Goal: Navigation & Orientation: Find specific page/section

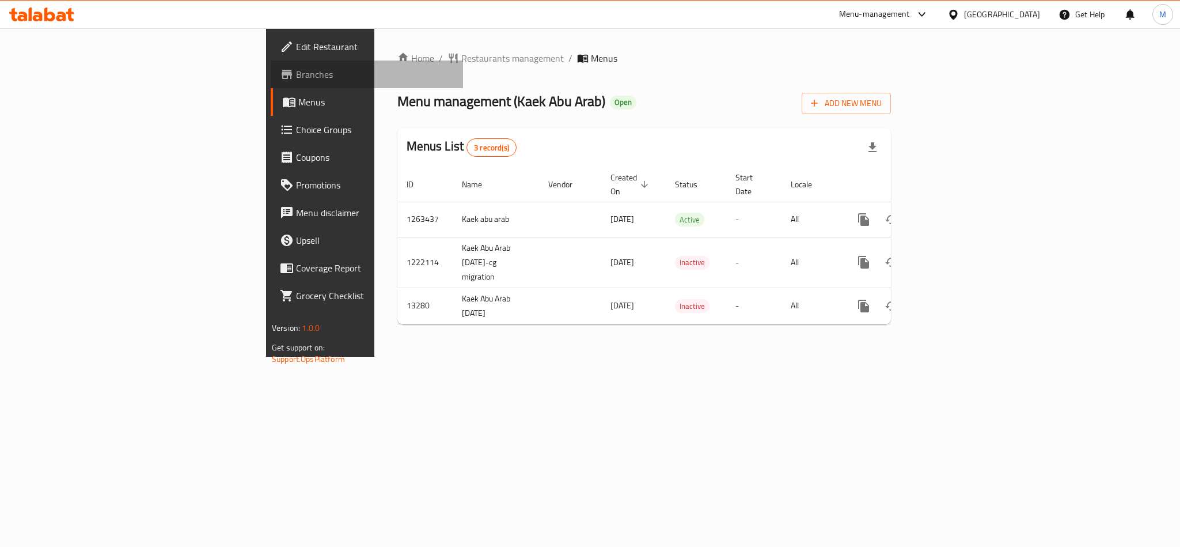
click at [271, 82] on link "Branches" at bounding box center [367, 74] width 192 height 28
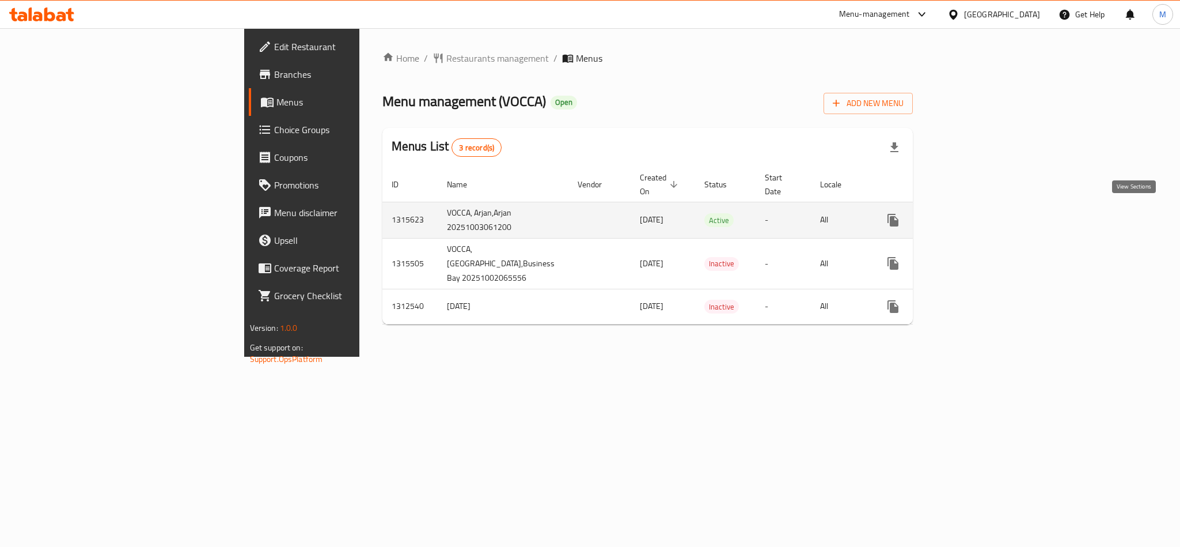
click at [990, 214] on link "enhanced table" at bounding box center [976, 220] width 28 height 28
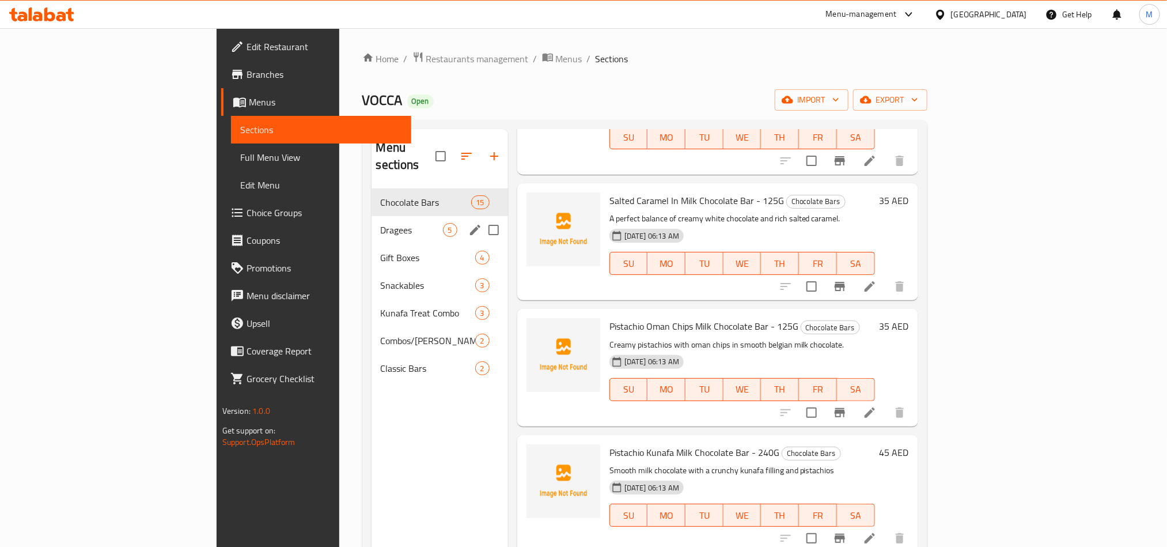
click at [381, 223] on span "Dragees" at bounding box center [412, 230] width 62 height 14
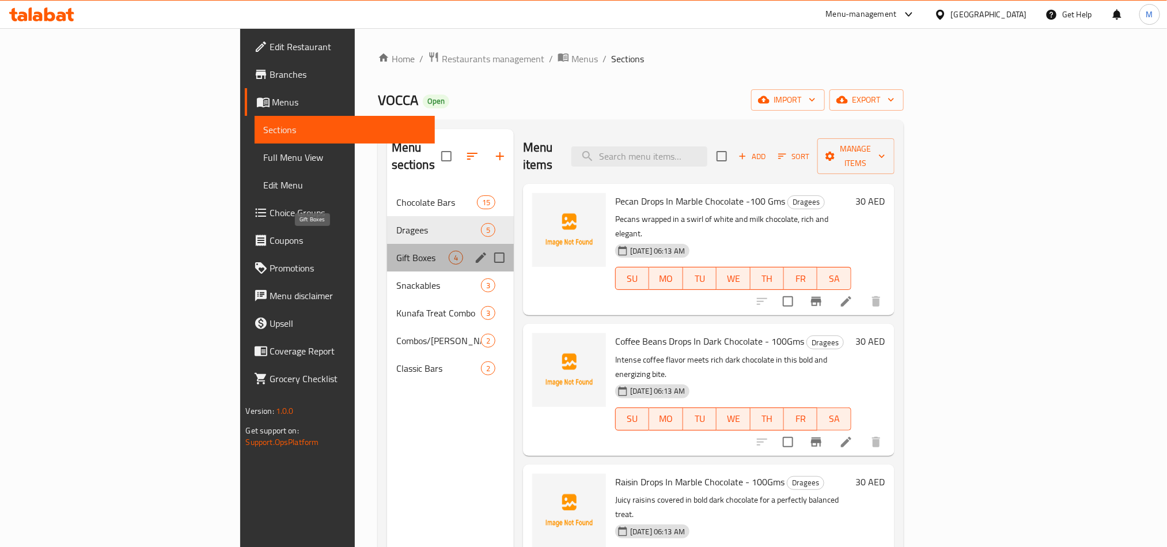
click at [396, 251] on span "Gift Boxes" at bounding box center [422, 258] width 52 height 14
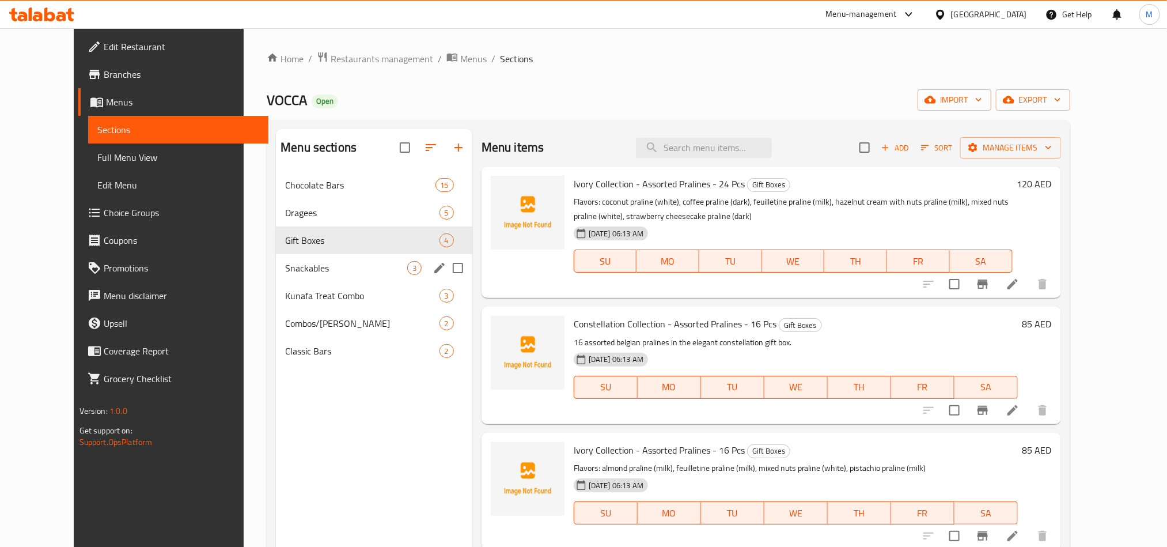
click at [305, 275] on div "Snackables 3" at bounding box center [374, 268] width 196 height 28
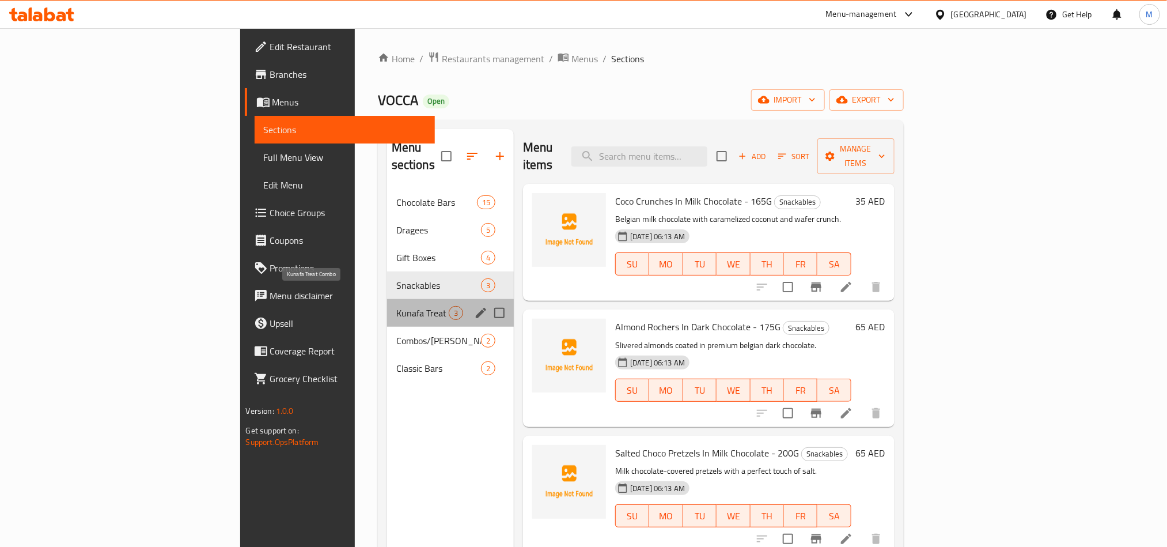
click at [396, 306] on span "Kunafa Treat Combo" at bounding box center [422, 313] width 52 height 14
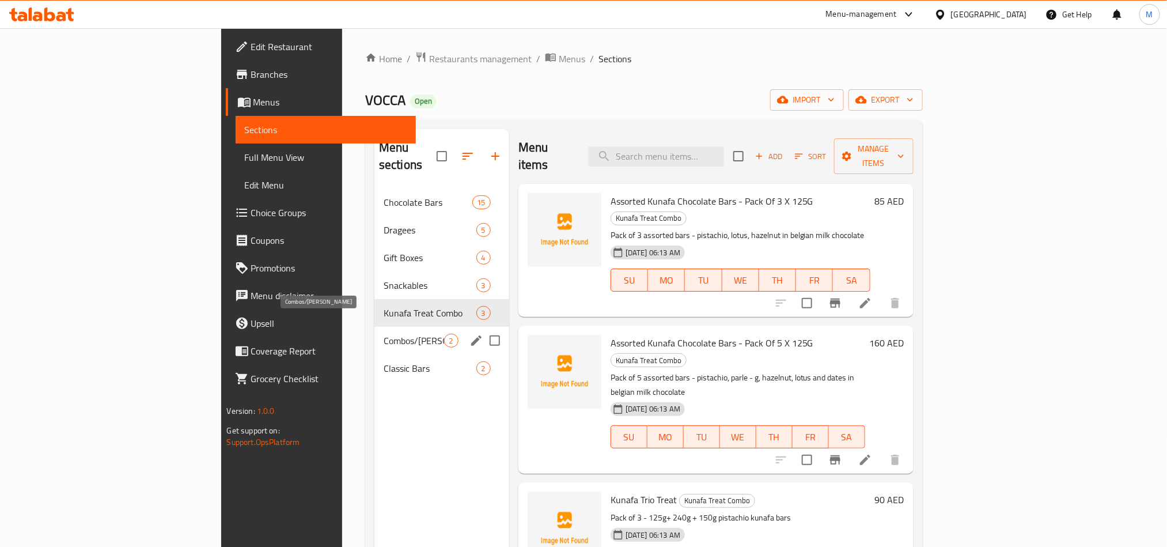
click at [384, 333] on span "Combos/[PERSON_NAME]" at bounding box center [414, 340] width 60 height 14
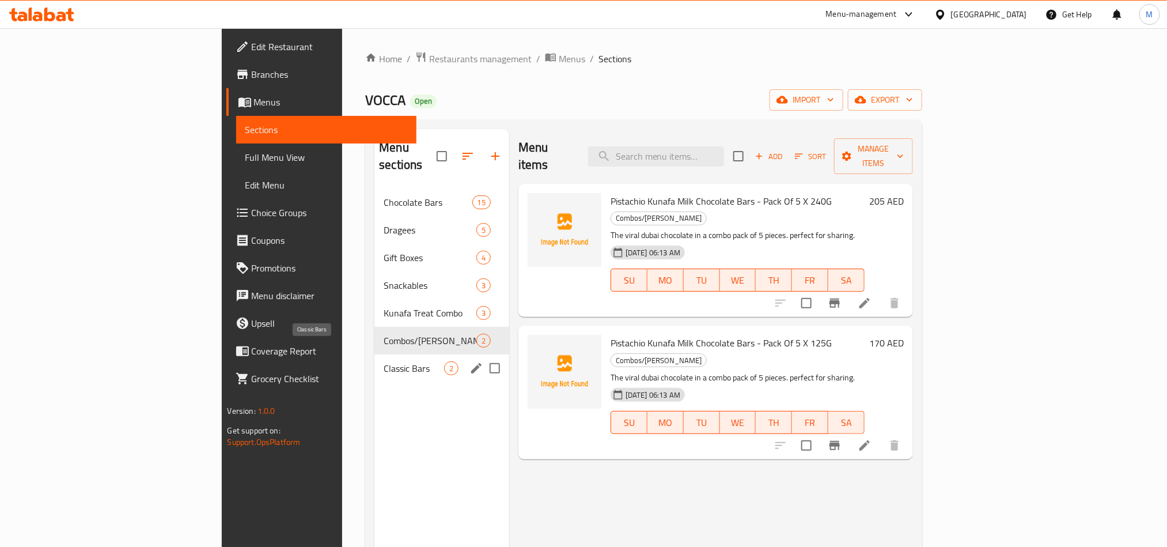
click at [384, 361] on span "Classic Bars" at bounding box center [414, 368] width 60 height 14
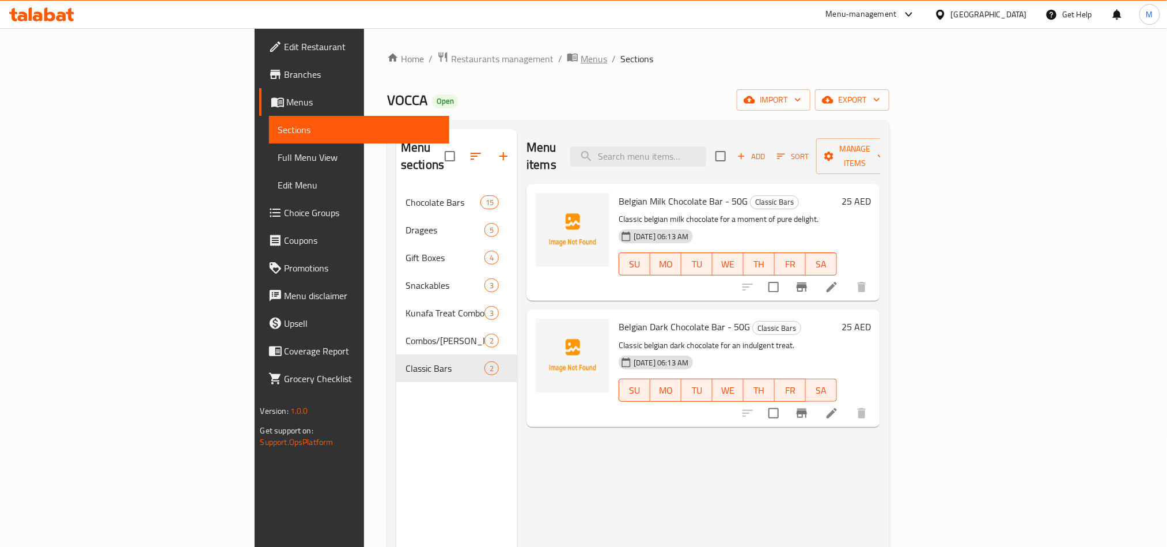
click at [581, 54] on span "Menus" at bounding box center [594, 59] width 26 height 14
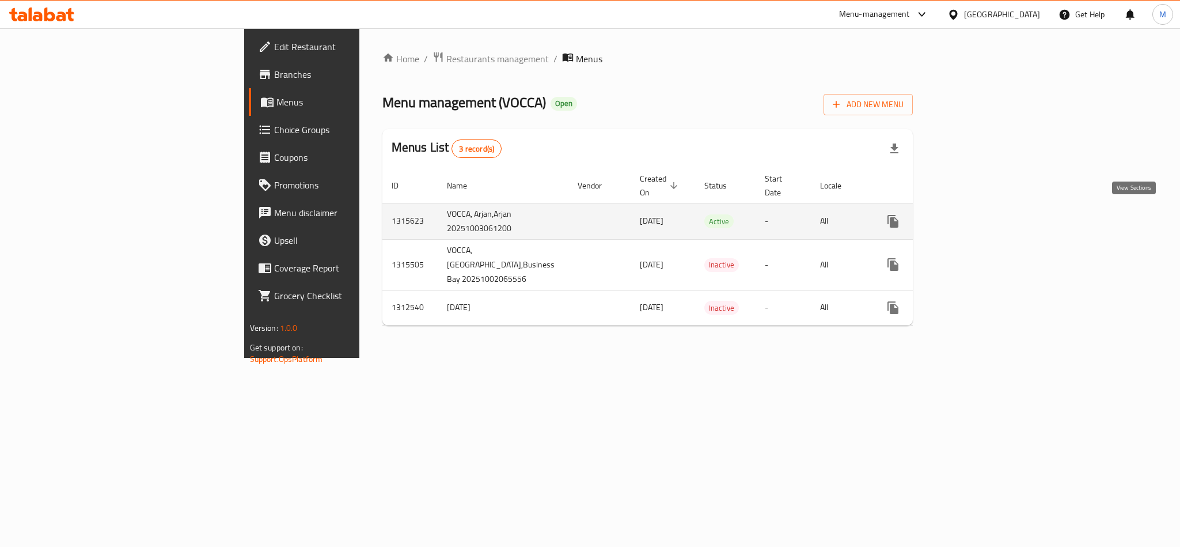
click at [983, 220] on icon "enhanced table" at bounding box center [976, 221] width 14 height 14
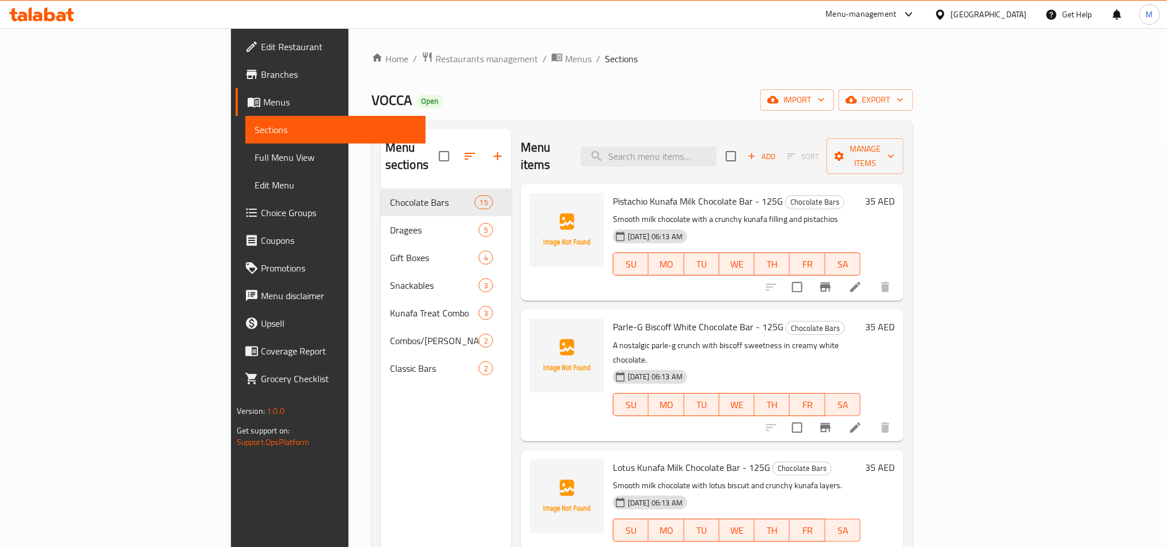
click at [255, 162] on span "Full Menu View" at bounding box center [336, 157] width 162 height 14
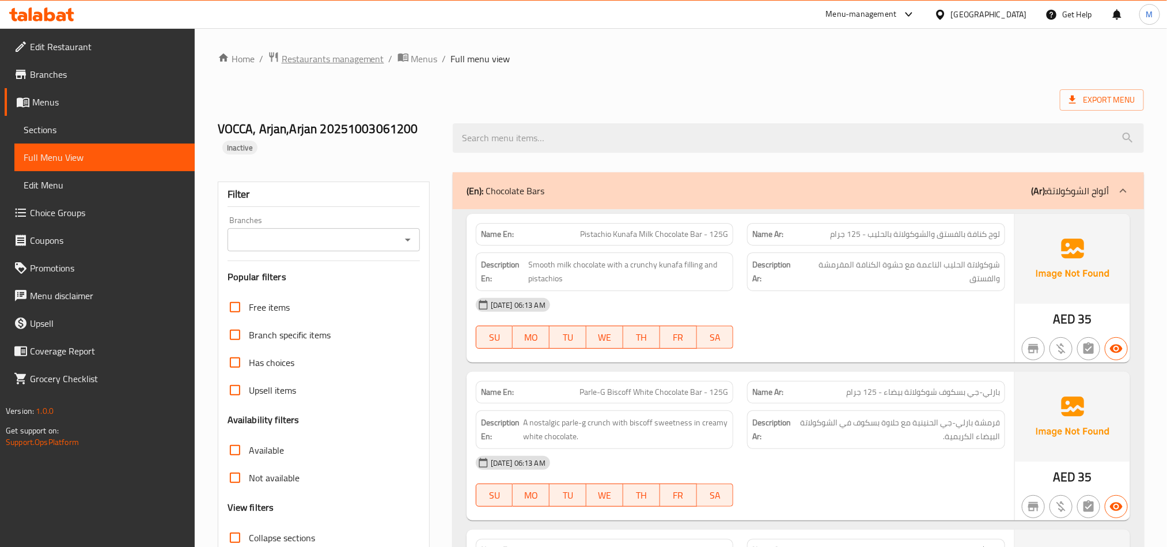
click at [376, 57] on span "Restaurants management" at bounding box center [333, 59] width 103 height 14
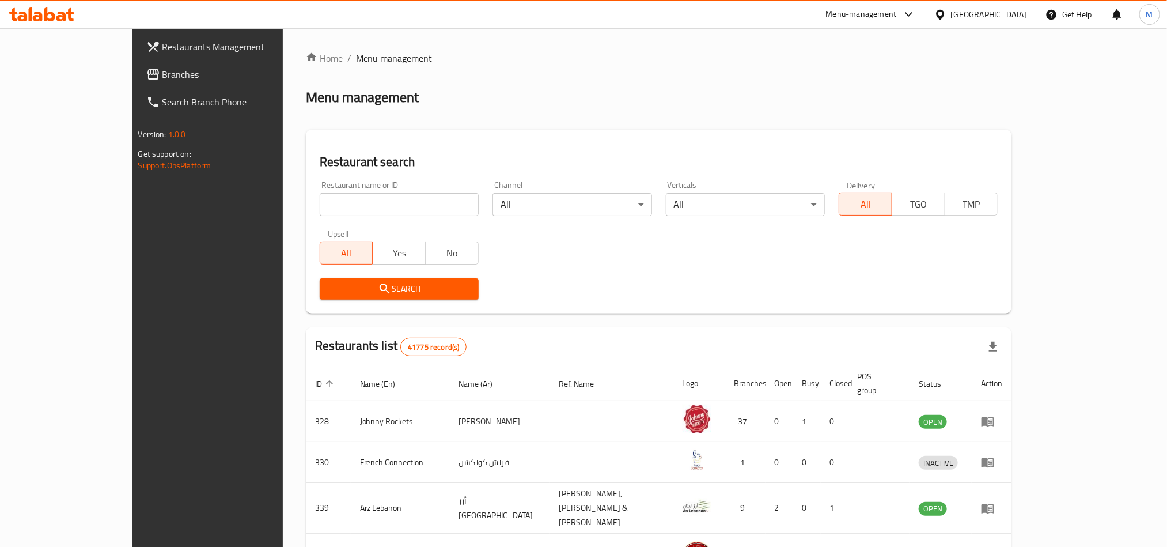
click at [162, 73] on span "Branches" at bounding box center [239, 74] width 155 height 14
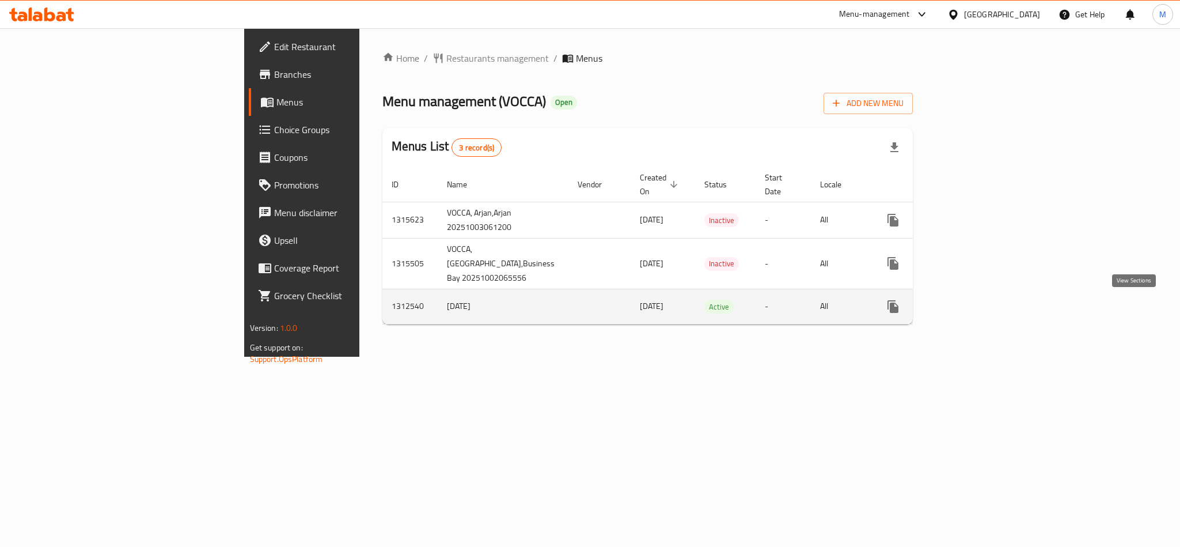
click at [983, 303] on icon "enhanced table" at bounding box center [976, 306] width 14 height 14
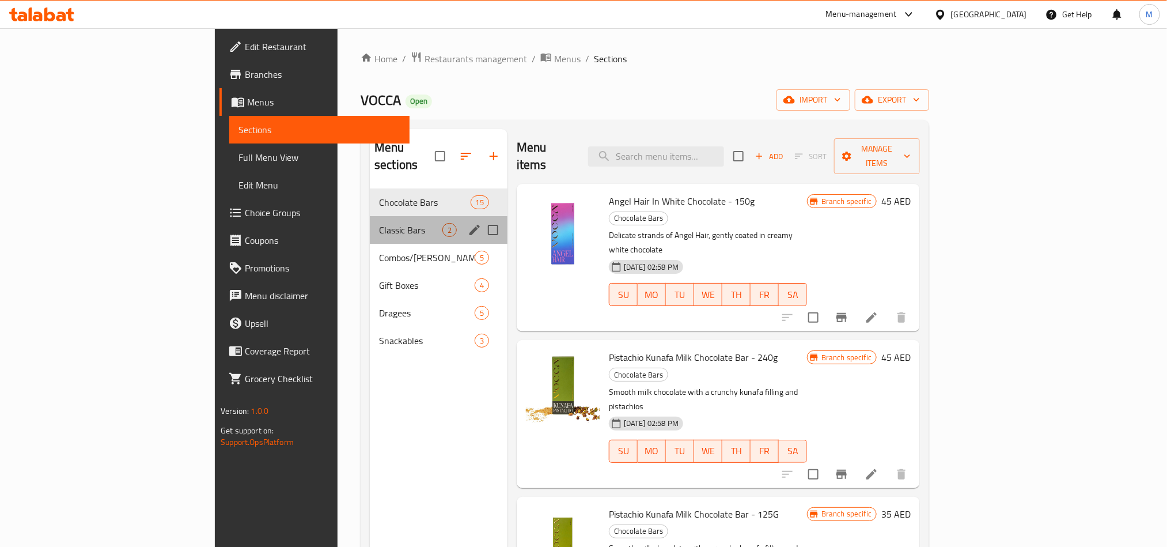
click at [370, 223] on div "Classic Bars 2" at bounding box center [439, 230] width 138 height 28
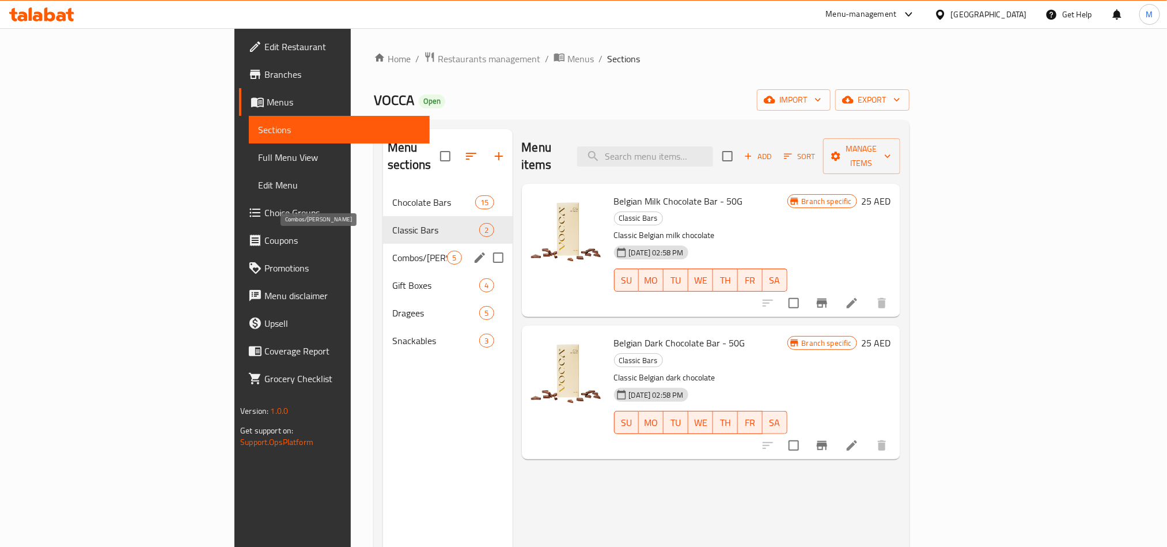
drag, startPoint x: 309, startPoint y: 242, endPoint x: 306, endPoint y: 265, distance: 23.2
click at [392, 251] on span "Combos/[PERSON_NAME]" at bounding box center [419, 258] width 55 height 14
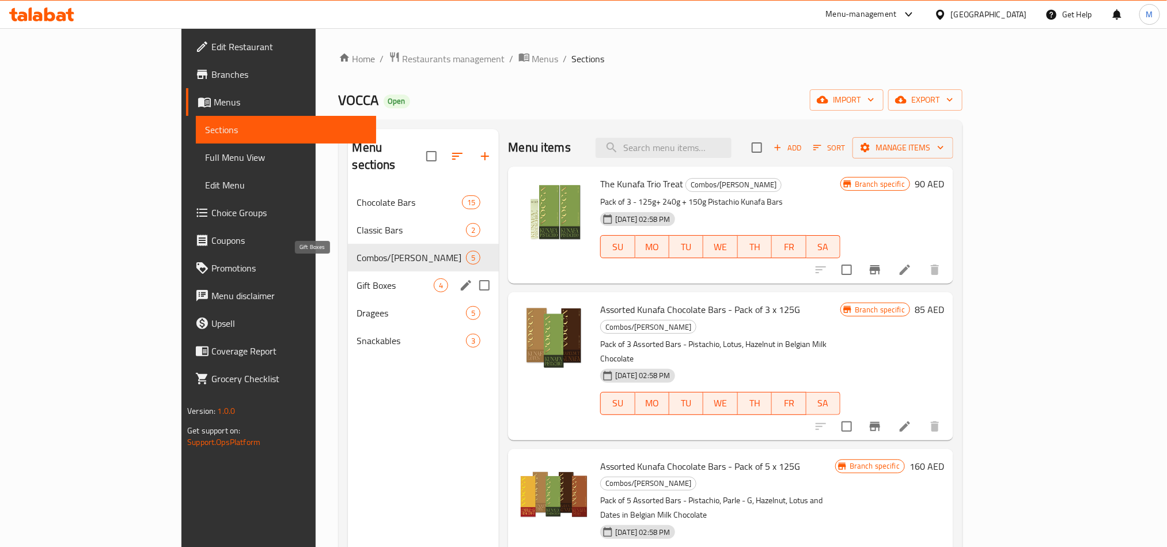
click at [357, 278] on span "Gift Boxes" at bounding box center [395, 285] width 77 height 14
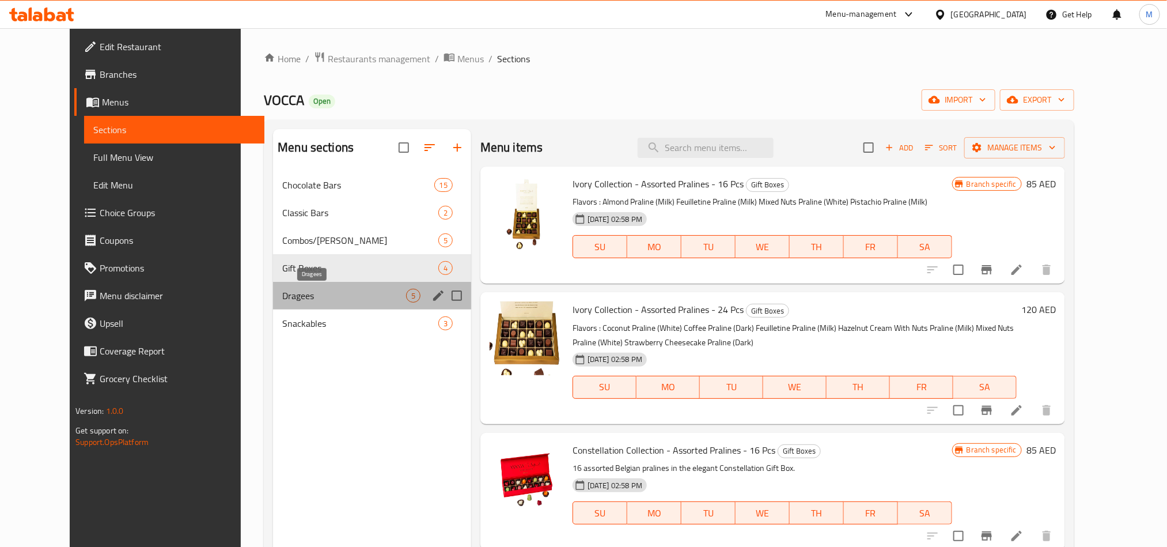
click at [297, 295] on span "Dragees" at bounding box center [344, 296] width 124 height 14
click at [297, 314] on div "Snackables 3" at bounding box center [372, 323] width 198 height 28
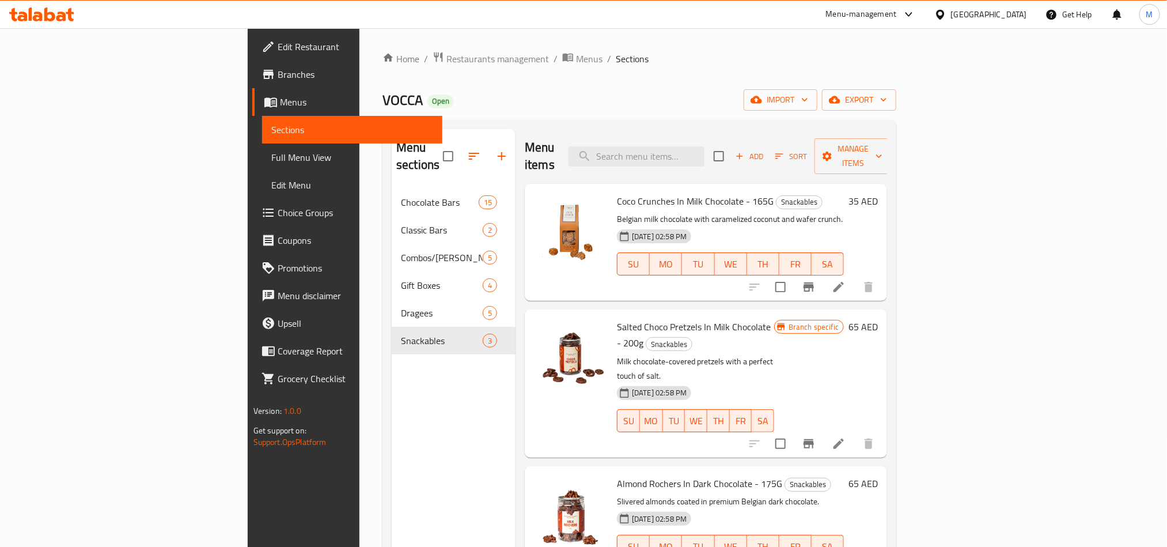
drag, startPoint x: 992, startPoint y: 16, endPoint x: 985, endPoint y: 19, distance: 7.7
click at [991, 16] on div "[GEOGRAPHIC_DATA]" at bounding box center [989, 14] width 76 height 13
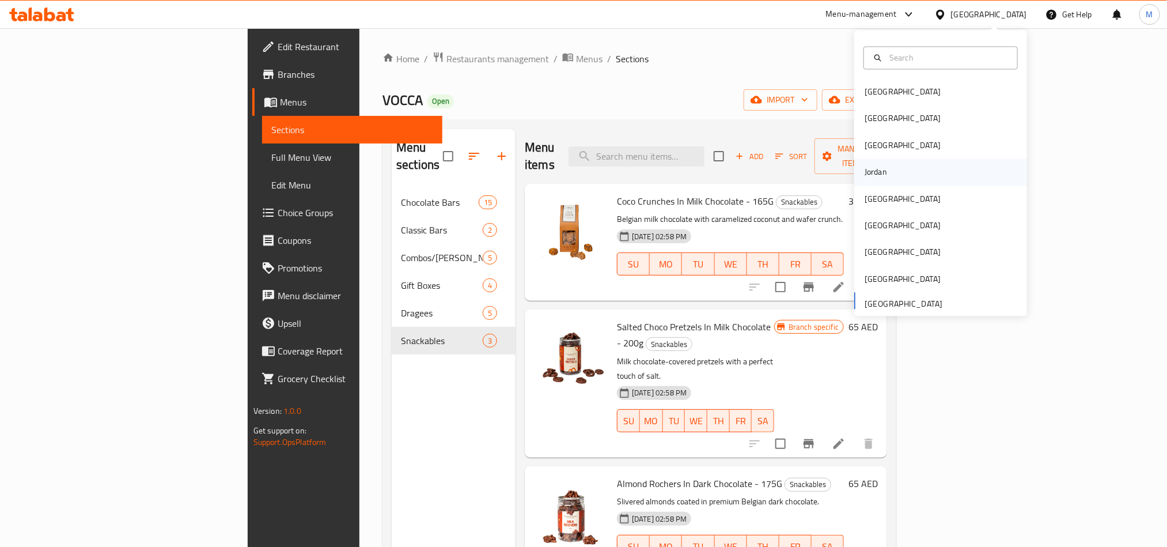
click at [881, 175] on div "Jordan" at bounding box center [875, 172] width 41 height 26
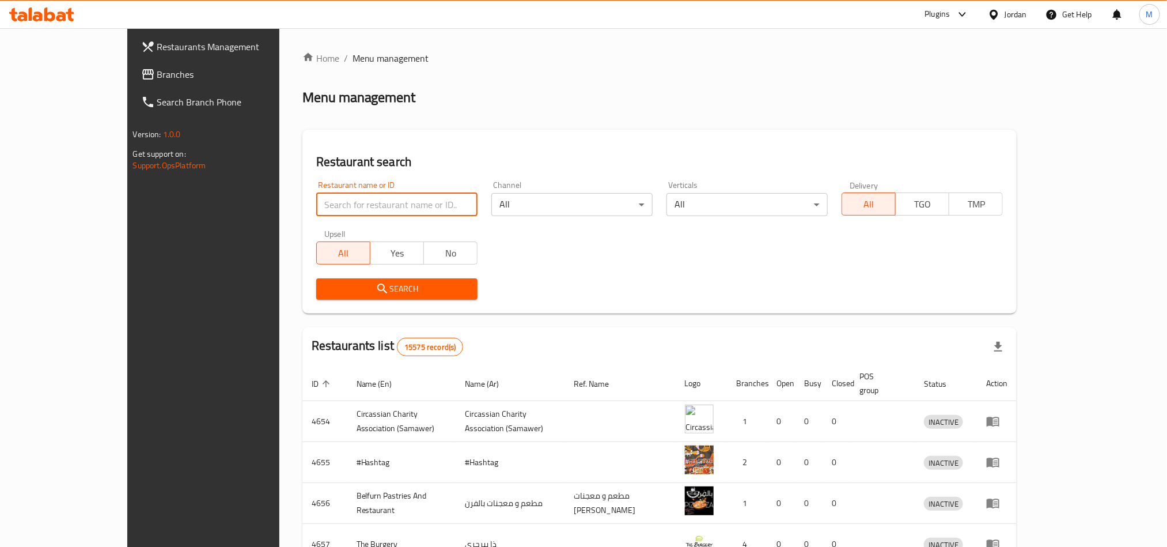
click at [316, 211] on input "search" at bounding box center [396, 204] width 161 height 23
paste input "710088"
type input "710088"
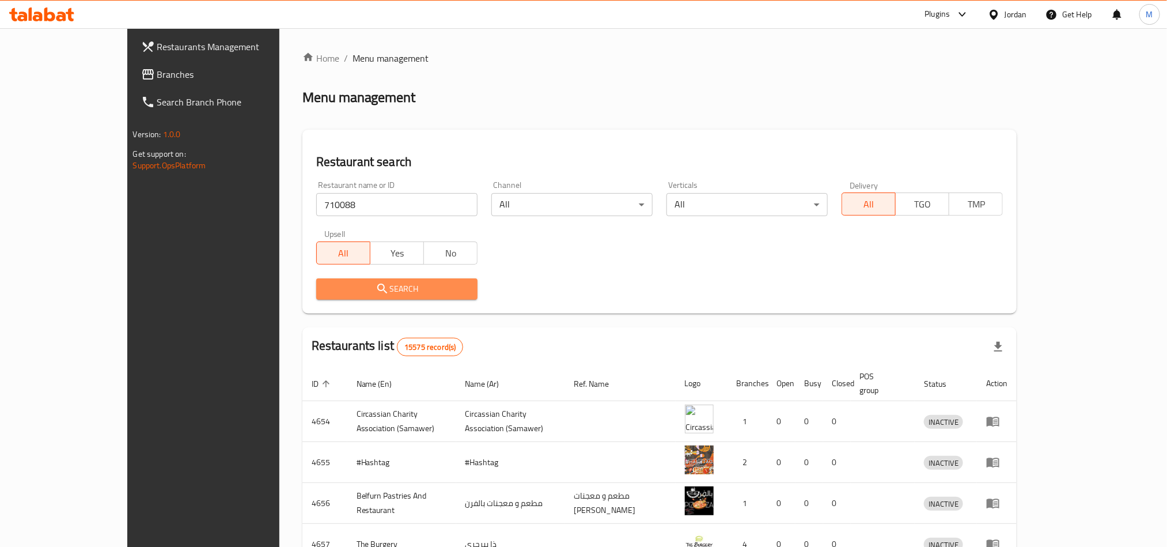
click at [325, 287] on span "Search" at bounding box center [396, 289] width 143 height 14
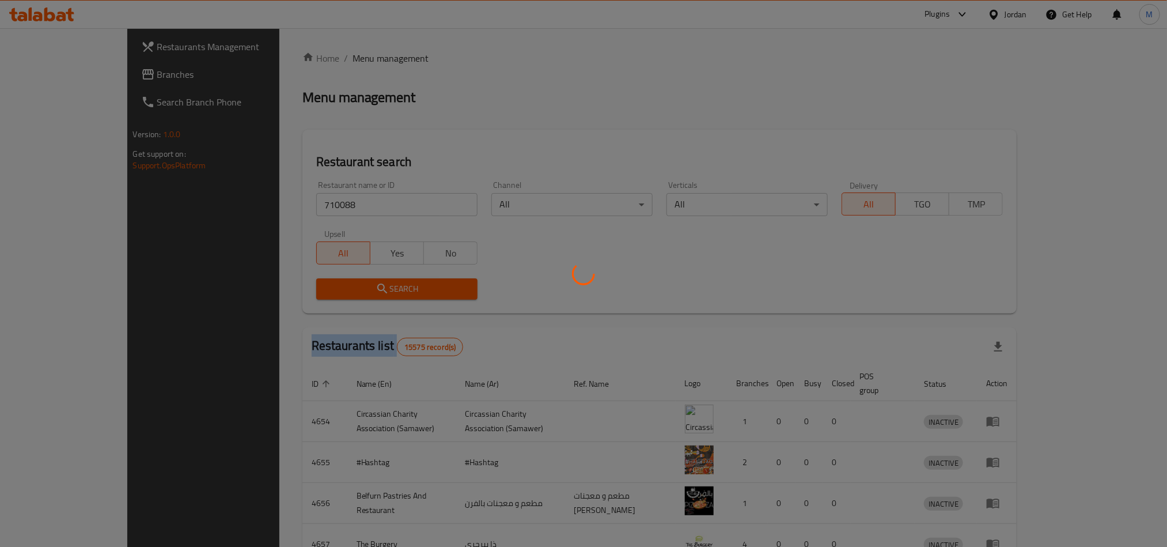
click at [273, 287] on div at bounding box center [583, 273] width 1167 height 547
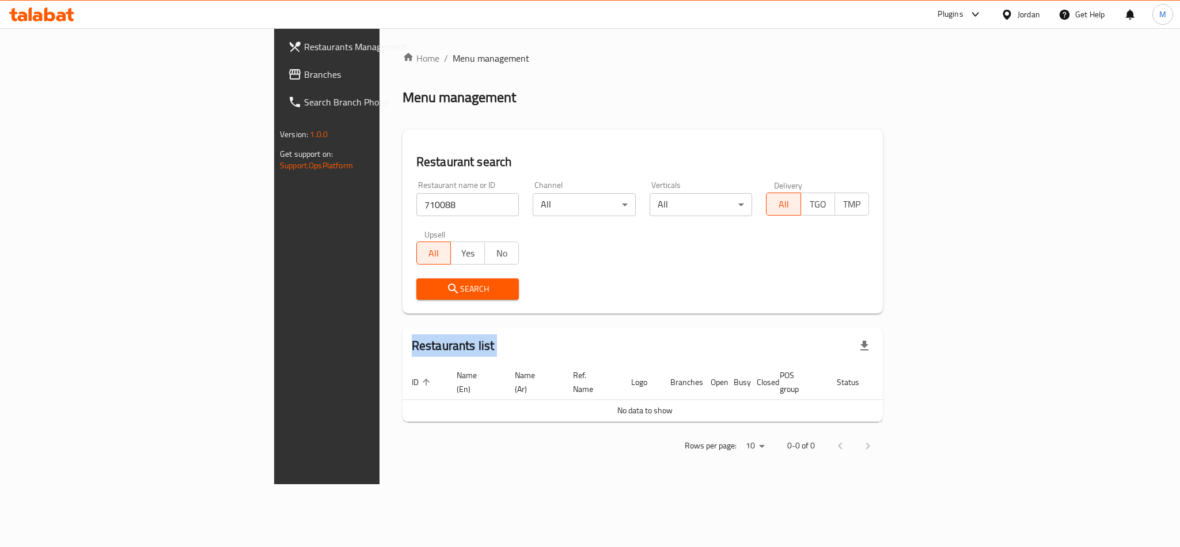
drag, startPoint x: 73, startPoint y: 71, endPoint x: 67, endPoint y: 39, distance: 33.3
click at [304, 71] on span "Branches" at bounding box center [383, 74] width 158 height 14
